Goal: Complete application form

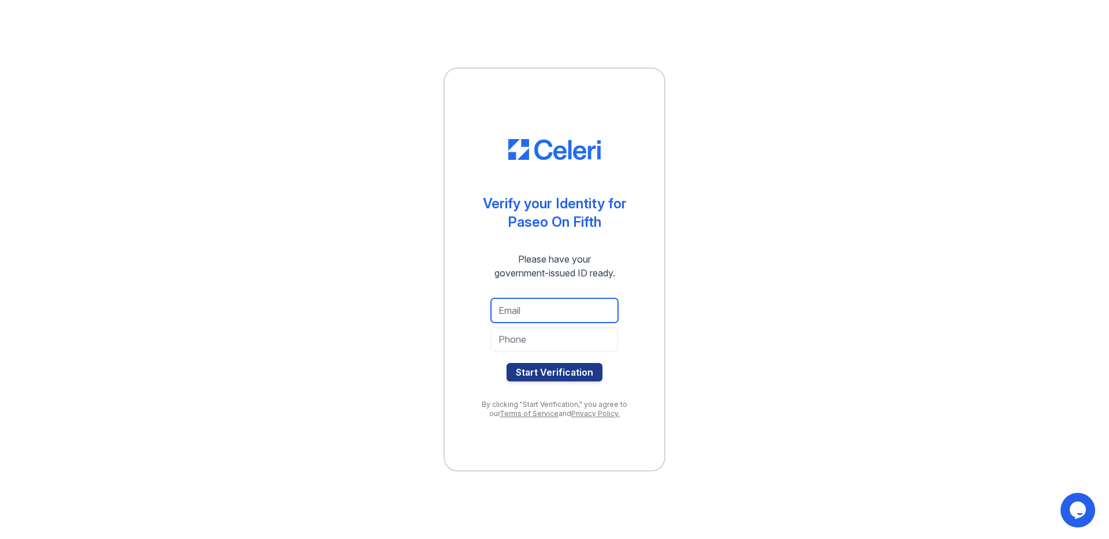
click at [531, 303] on input "email" at bounding box center [554, 311] width 127 height 24
type input "markadut99@gmail.com"
click at [626, 290] on div "markadut99@gmail.com Start Verification" at bounding box center [554, 340] width 173 height 102
click at [531, 335] on input "tel" at bounding box center [554, 339] width 127 height 24
type input "6464174774"
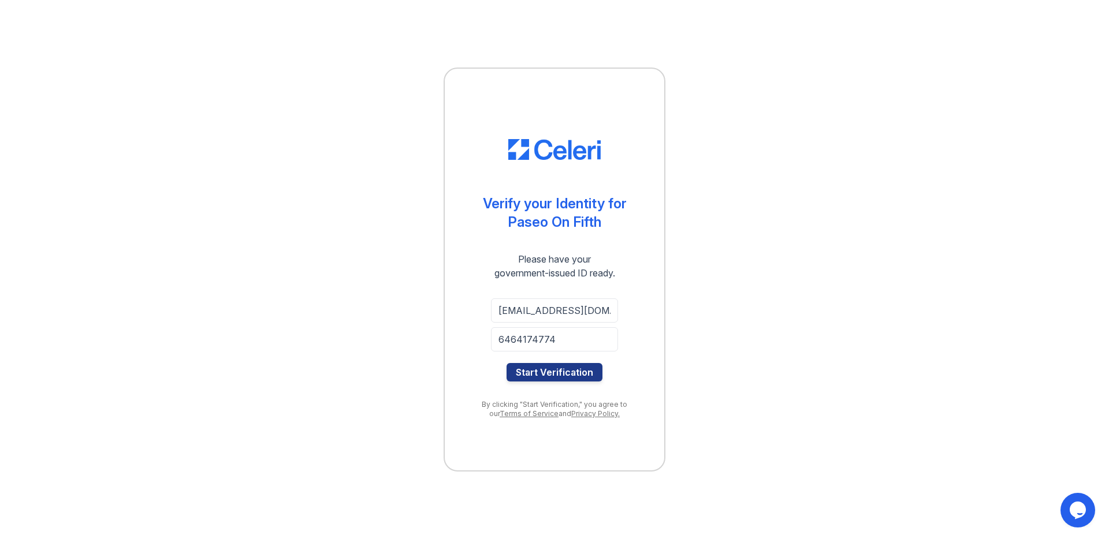
click at [525, 357] on div at bounding box center [554, 358] width 127 height 12
click at [524, 370] on button "Start Verification" at bounding box center [554, 372] width 96 height 18
click at [552, 315] on input "email" at bounding box center [554, 311] width 127 height 24
type input "markadut99@gmail.com"
click at [549, 342] on input "tel" at bounding box center [554, 339] width 127 height 24
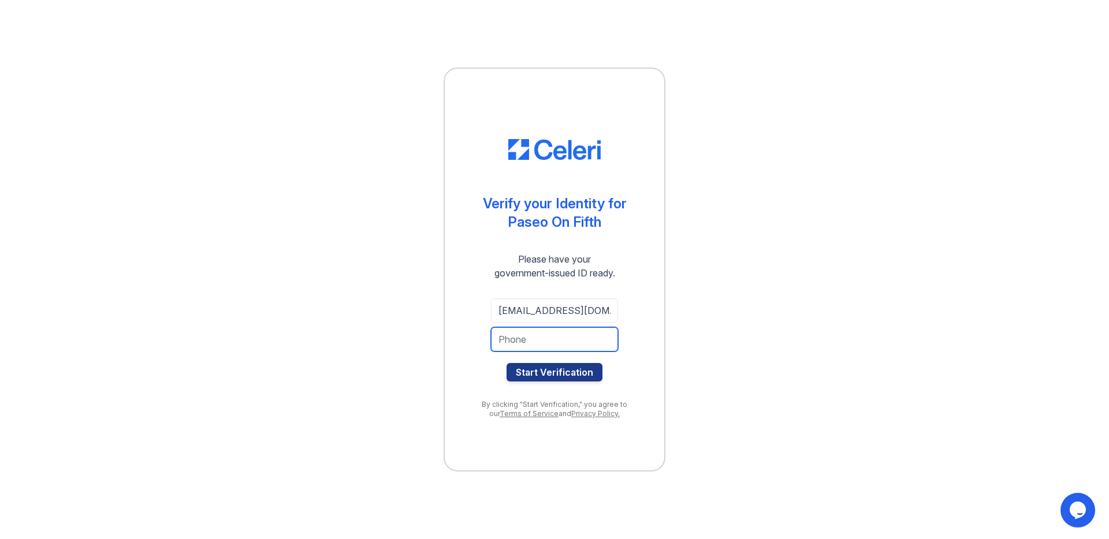
type input "6464174774"
click at [535, 378] on button "Start Verification" at bounding box center [554, 372] width 96 height 18
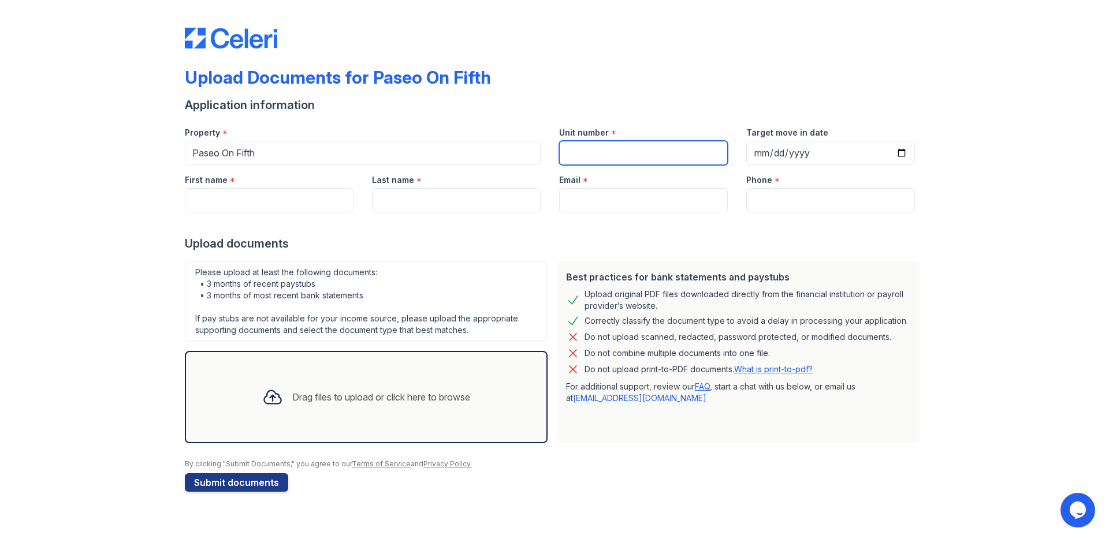
click at [603, 156] on input "Unit number" at bounding box center [643, 153] width 169 height 24
type input "S-205"
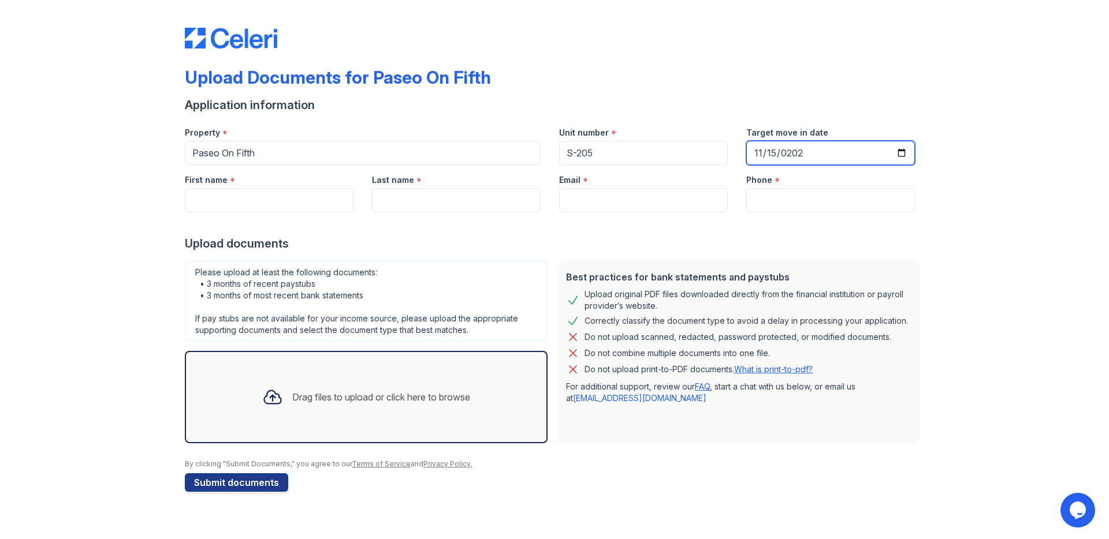
type input "2025-11-15"
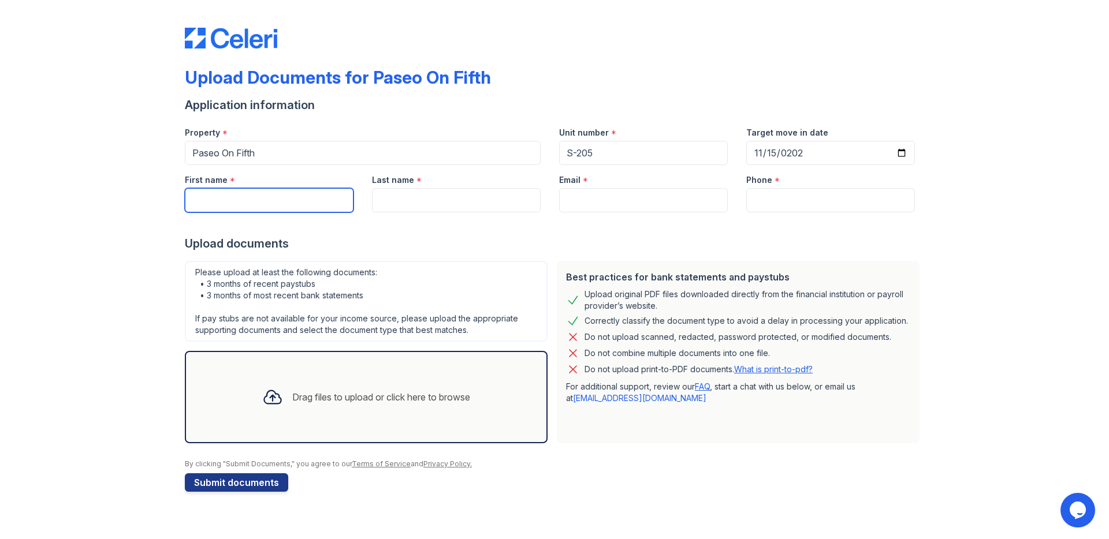
click at [313, 204] on input "First name" at bounding box center [269, 200] width 169 height 24
type input "m"
type input "Michael"
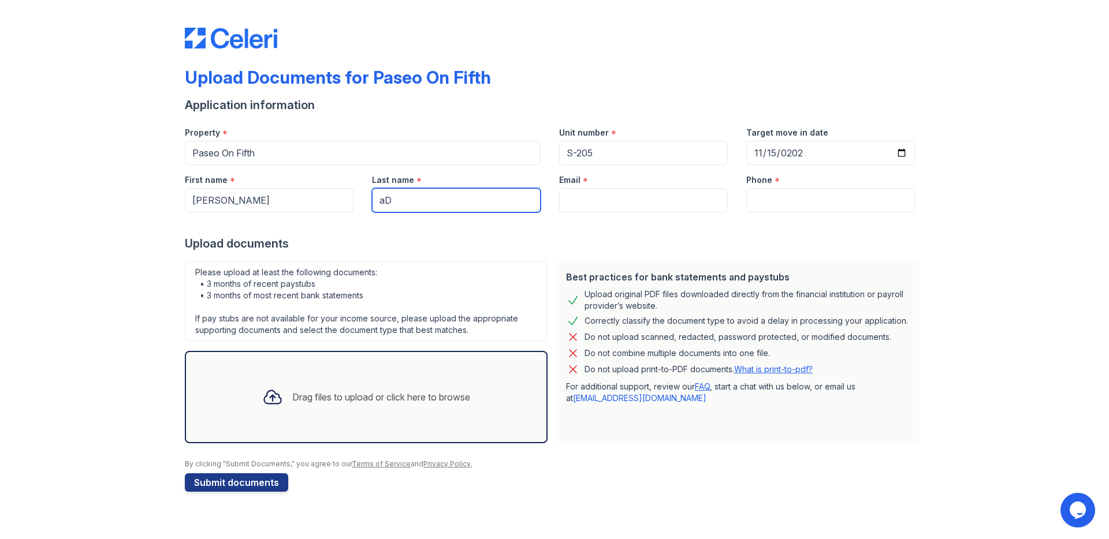
type input "a"
click at [413, 200] on input "Adtu" at bounding box center [456, 200] width 169 height 24
type input "Adut"
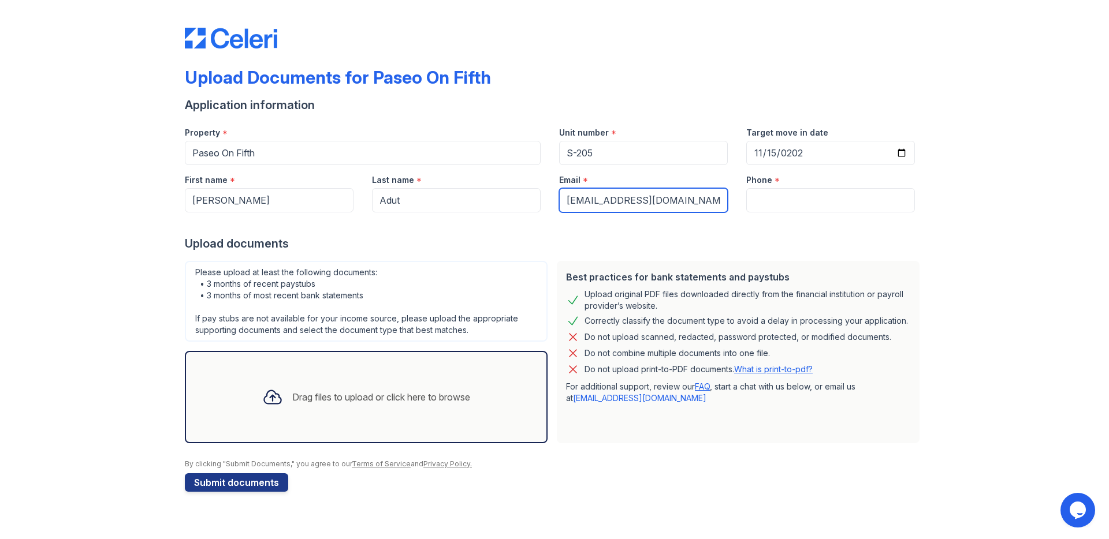
type input "michaeladut97@gmail.com"
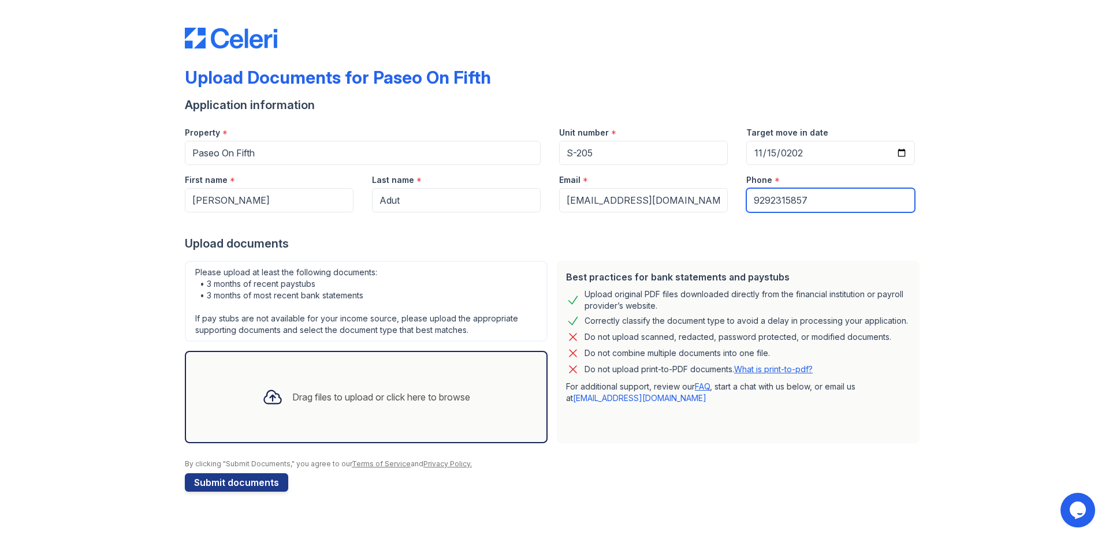
type input "9292315857"
click at [702, 244] on div "Upload documents" at bounding box center [554, 244] width 739 height 16
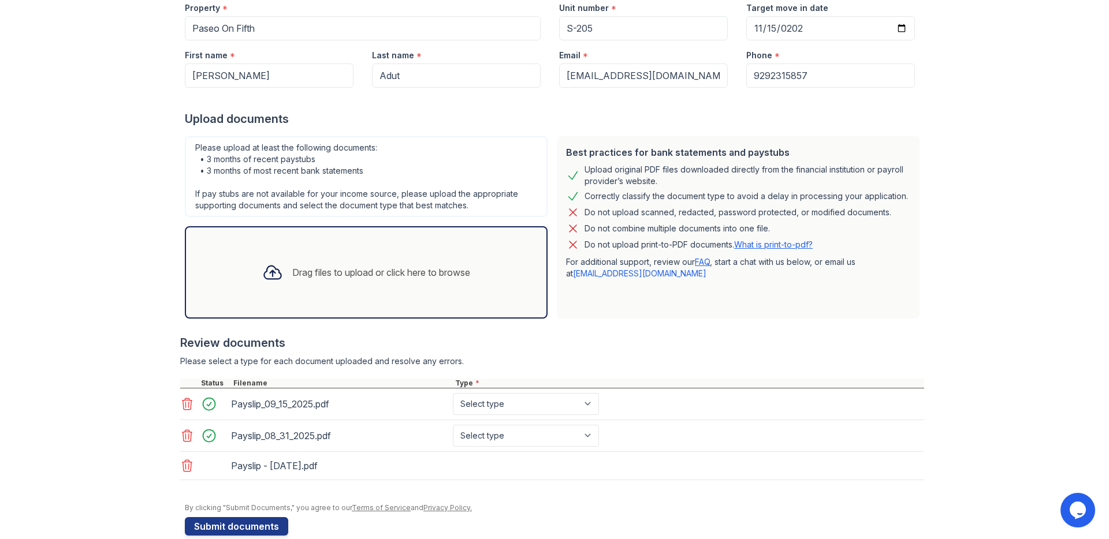
scroll to position [144, 0]
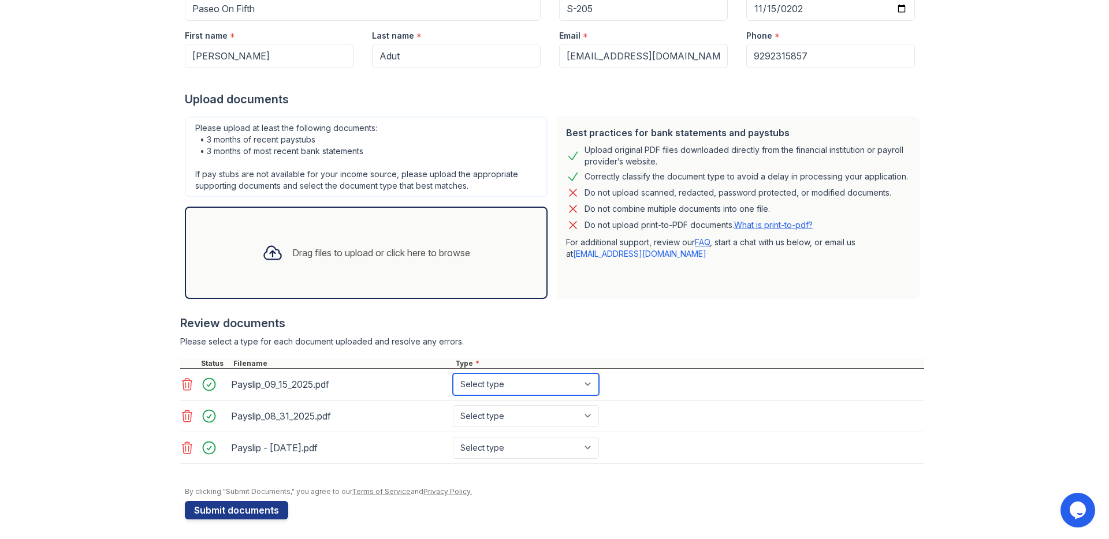
click at [487, 392] on select "Select type Paystub Bank Statement Offer Letter Tax Documents Benefit Award Let…" at bounding box center [526, 385] width 146 height 22
select select "paystub"
click at [487, 406] on select "Select type Paystub Bank Statement Offer Letter Tax Documents Benefit Award Let…" at bounding box center [526, 416] width 146 height 22
select select "paystub"
click at [486, 446] on select "Select type Paystub Bank Statement Offer Letter Tax Documents Benefit Award Let…" at bounding box center [526, 448] width 146 height 22
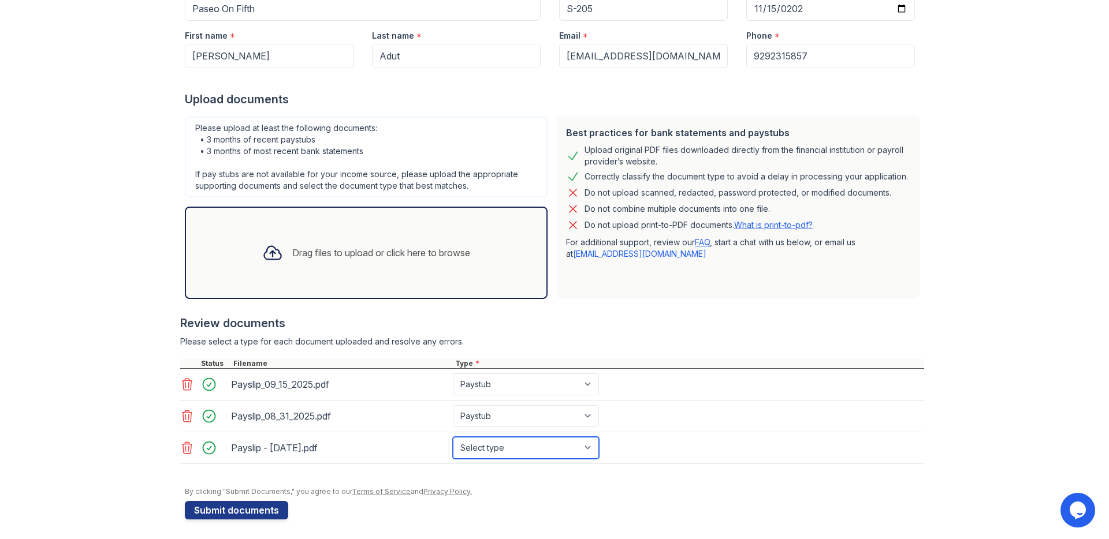
select select "paystub"
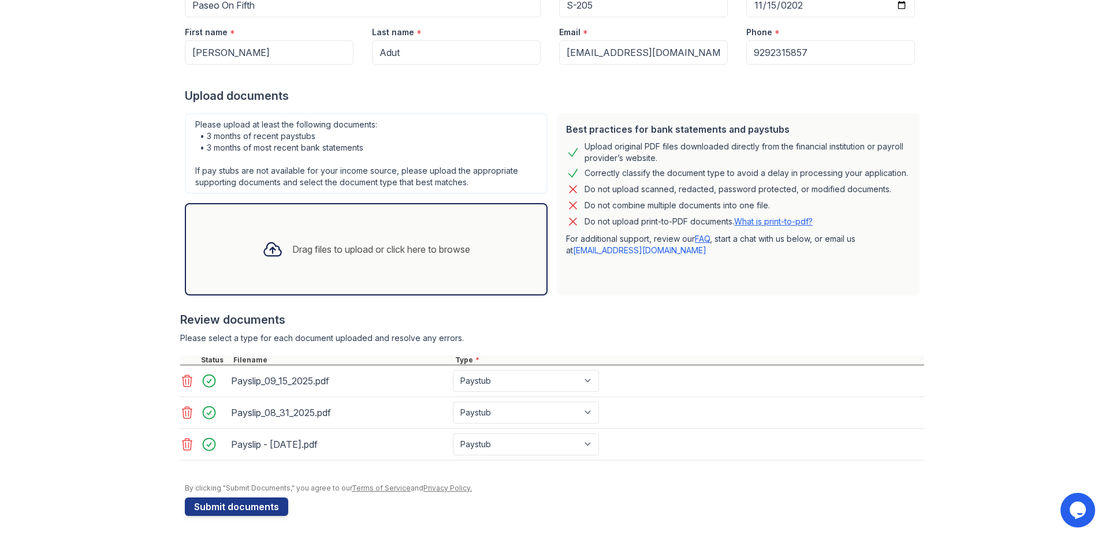
click at [677, 480] on div at bounding box center [554, 478] width 739 height 12
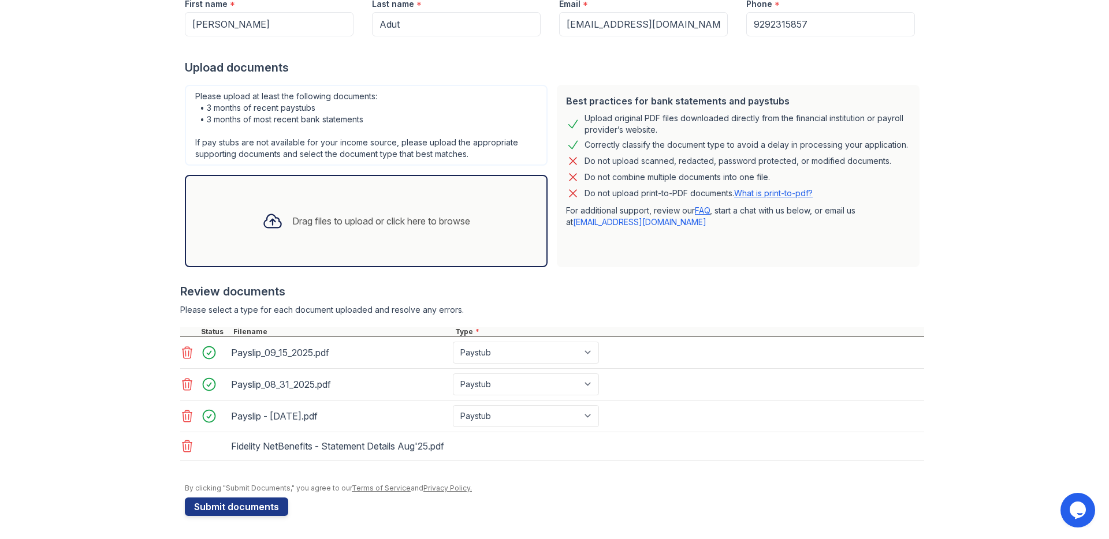
scroll to position [190, 0]
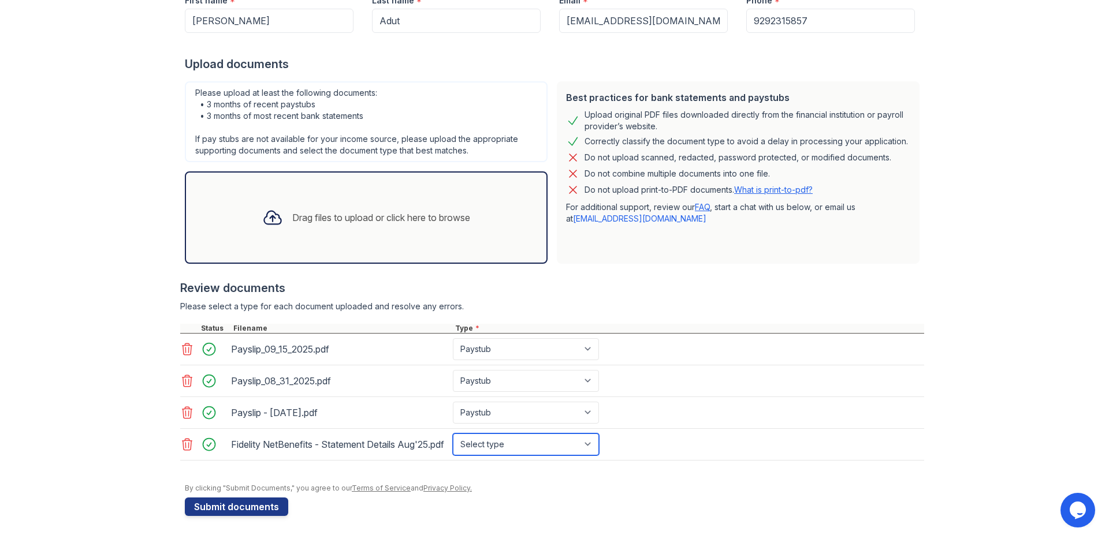
click at [498, 439] on select "Select type Paystub Bank Statement Offer Letter Tax Documents Benefit Award Let…" at bounding box center [526, 445] width 146 height 22
select select "investment_account_statement"
click at [555, 480] on div at bounding box center [554, 478] width 739 height 12
click at [684, 301] on div "Please select a type for each document uploaded and resolve any errors." at bounding box center [552, 307] width 744 height 12
click at [184, 344] on icon at bounding box center [187, 349] width 14 height 14
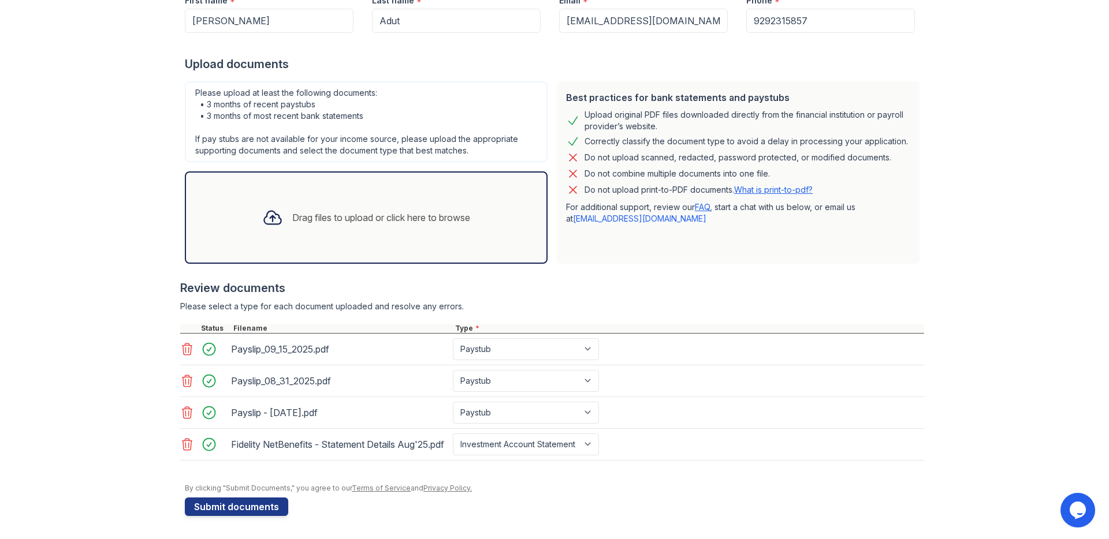
click at [184, 324] on div at bounding box center [552, 318] width 744 height 12
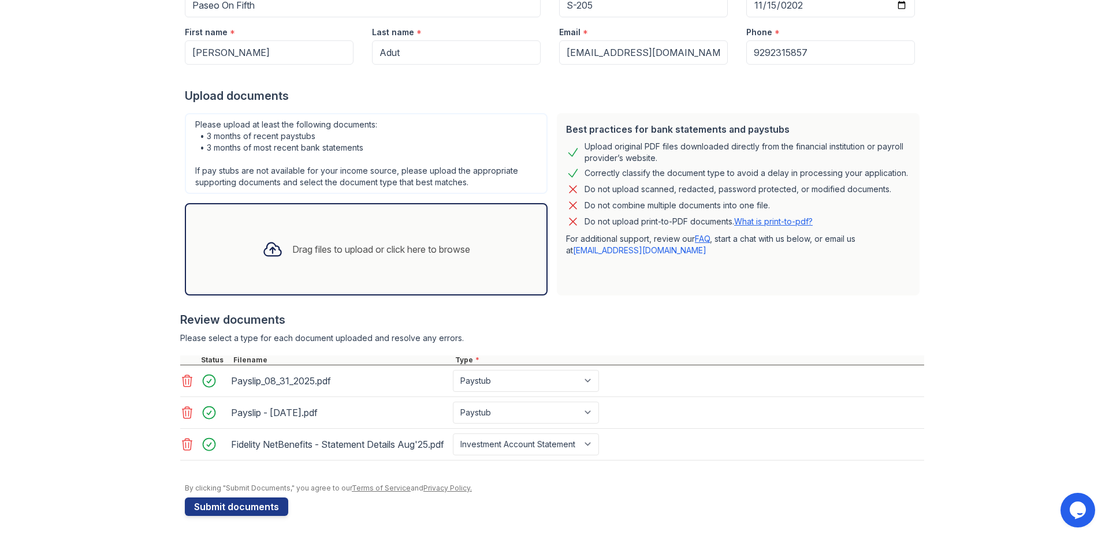
click at [180, 374] on icon at bounding box center [187, 381] width 14 height 14
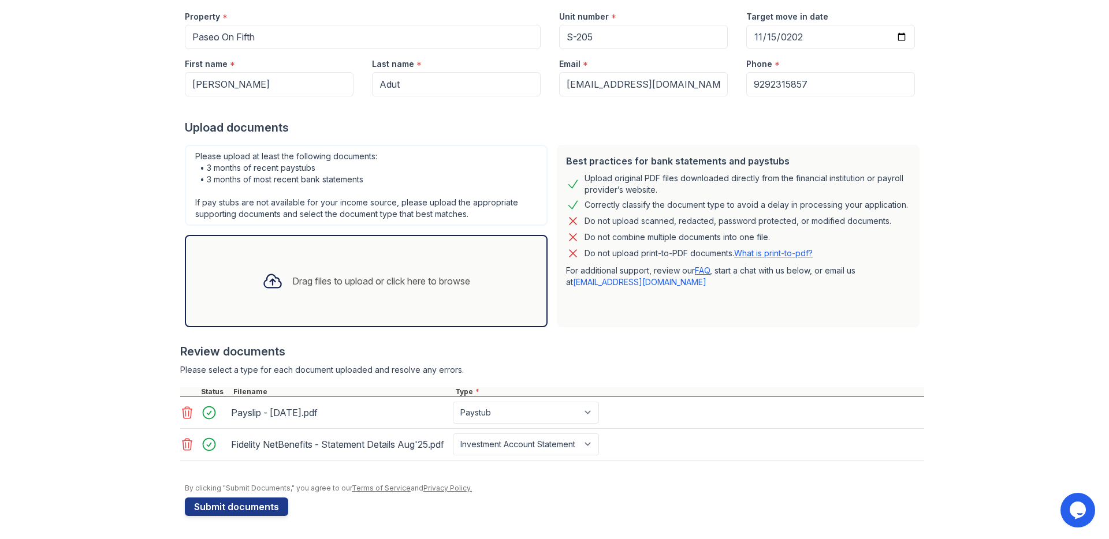
click at [180, 405] on div at bounding box center [188, 413] width 16 height 16
click at [183, 406] on icon at bounding box center [187, 413] width 14 height 14
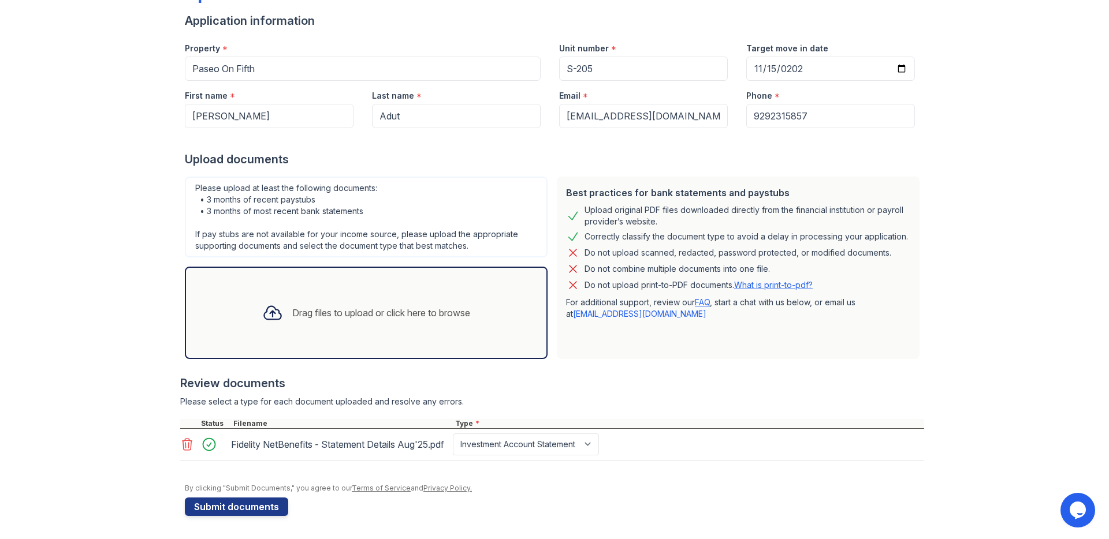
click at [186, 443] on icon at bounding box center [187, 445] width 10 height 12
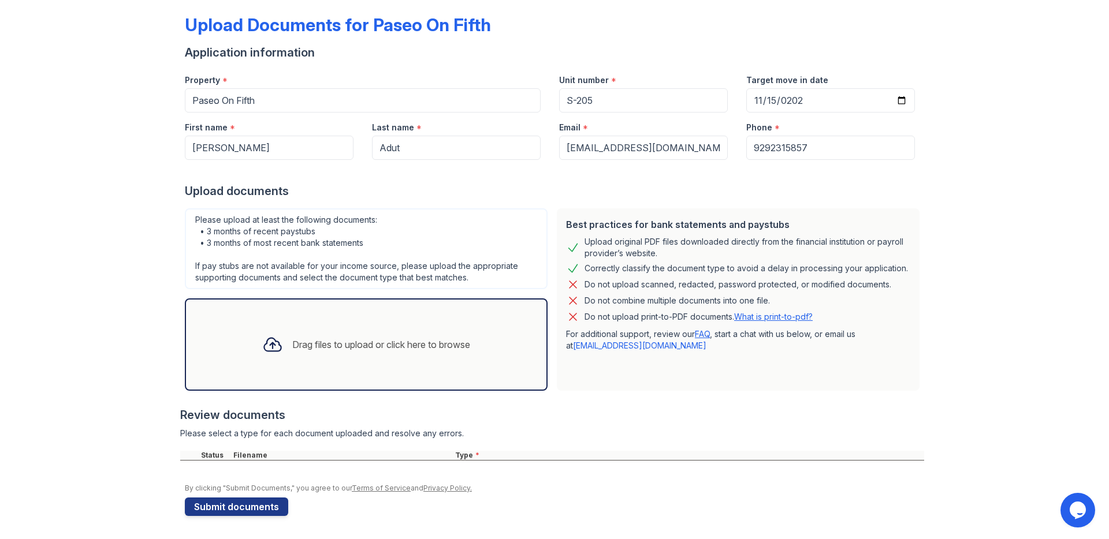
scroll to position [53, 0]
